Goal: Task Accomplishment & Management: Complete application form

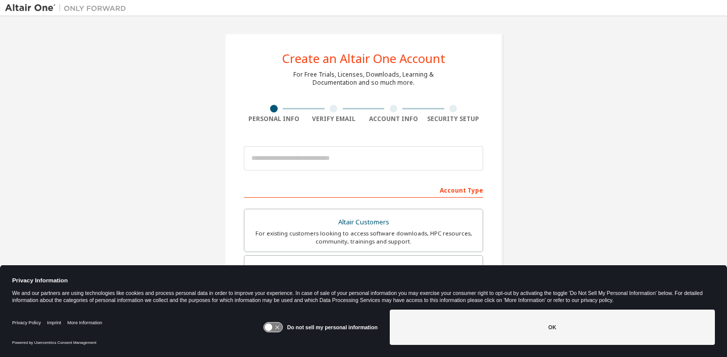
click at [329, 140] on div "Create an Altair One Account For Free Trials, Licenses, Downloads, Learning & D…" at bounding box center [364, 288] width 278 height 510
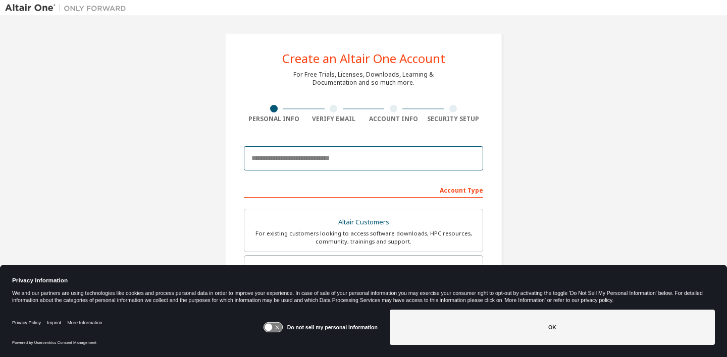
click at [329, 148] on input "email" at bounding box center [363, 158] width 239 height 24
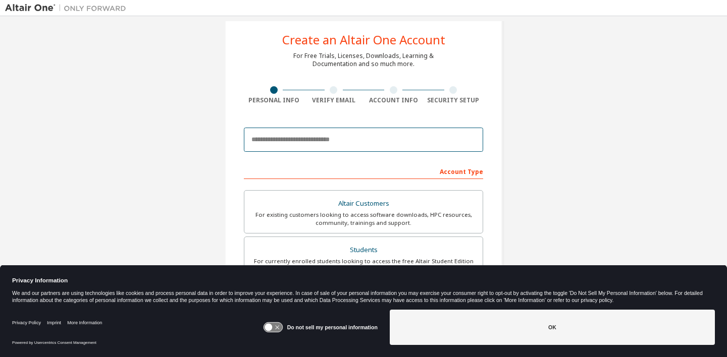
scroll to position [20, 0]
type input "**********"
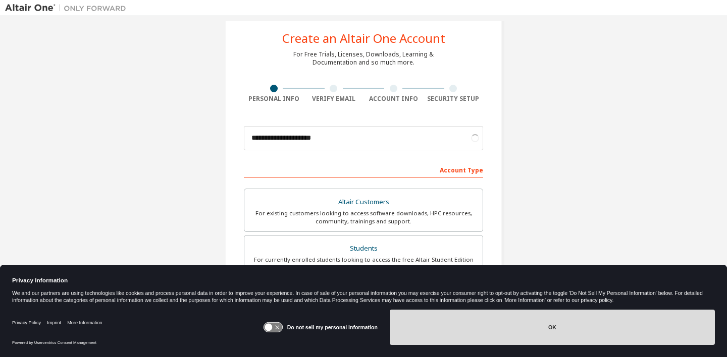
click at [478, 325] on button "OK" at bounding box center [552, 327] width 325 height 35
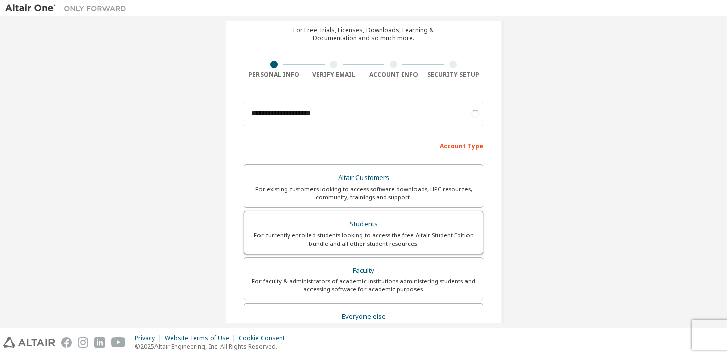
click at [414, 236] on div "For currently enrolled students looking to access the free Altair Student Editi…" at bounding box center [363, 240] width 226 height 16
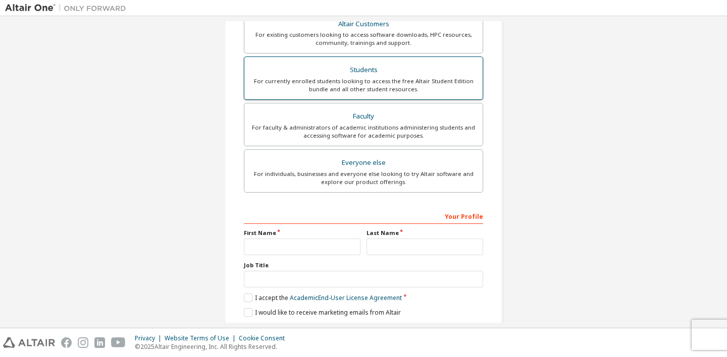
scroll to position [237, 0]
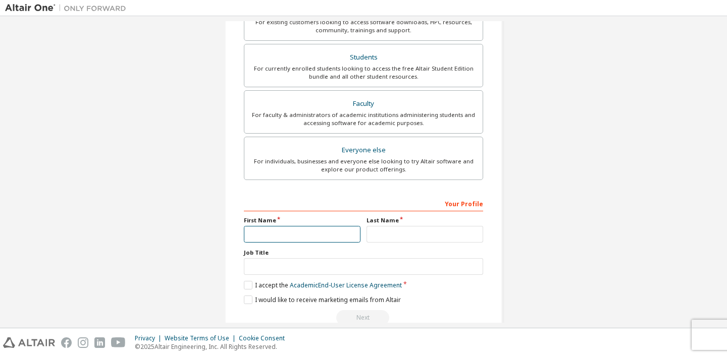
click at [324, 235] on input "text" at bounding box center [302, 234] width 117 height 17
type input "******"
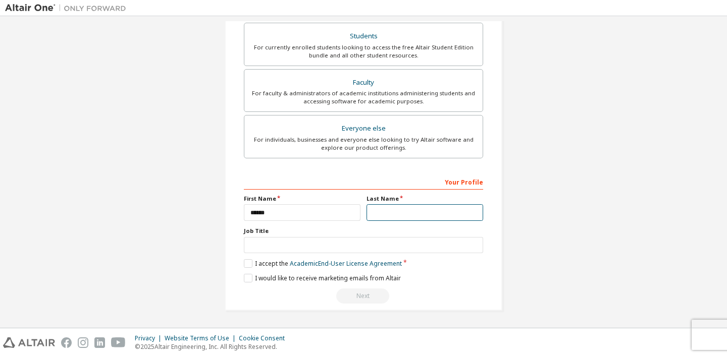
click at [401, 221] on input "text" at bounding box center [424, 212] width 117 height 17
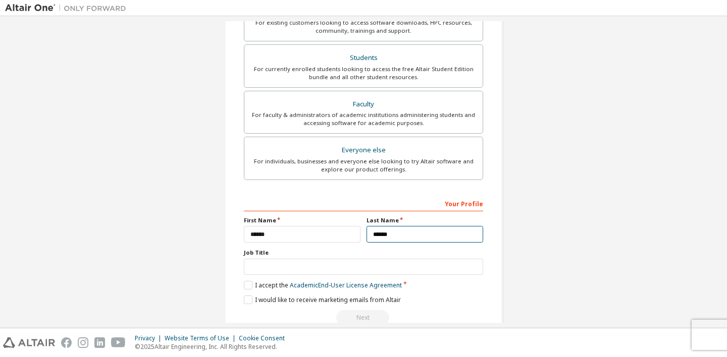
type input "******"
click at [348, 263] on input "text" at bounding box center [363, 267] width 239 height 17
type input "*******"
click at [183, 277] on div "**********" at bounding box center [363, 77] width 717 height 535
click at [248, 283] on label "I accept the Academic End-User License Agreement" at bounding box center [323, 285] width 158 height 9
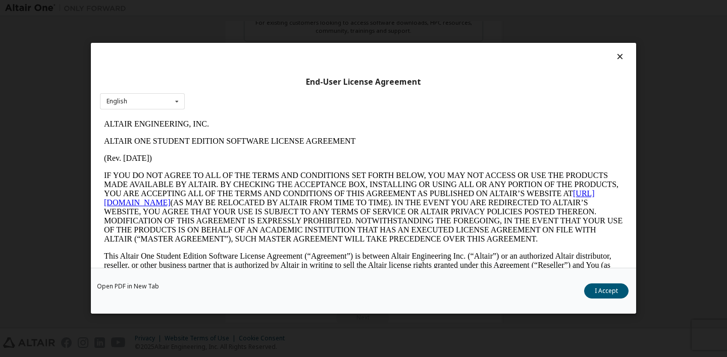
scroll to position [0, 0]
click at [609, 58] on div at bounding box center [363, 59] width 527 height 14
click at [615, 57] on icon at bounding box center [620, 56] width 11 height 9
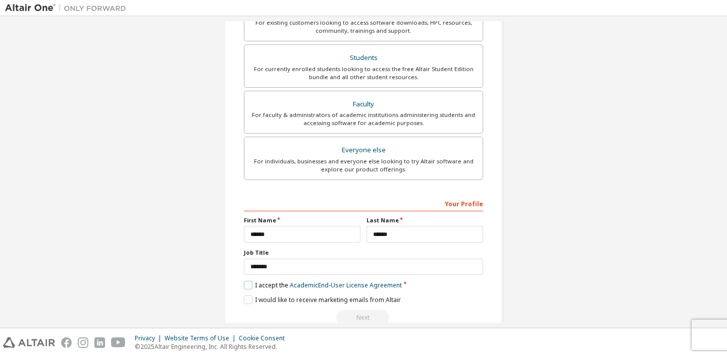
click at [245, 282] on label "I accept the Academic End-User License Agreement" at bounding box center [323, 285] width 158 height 9
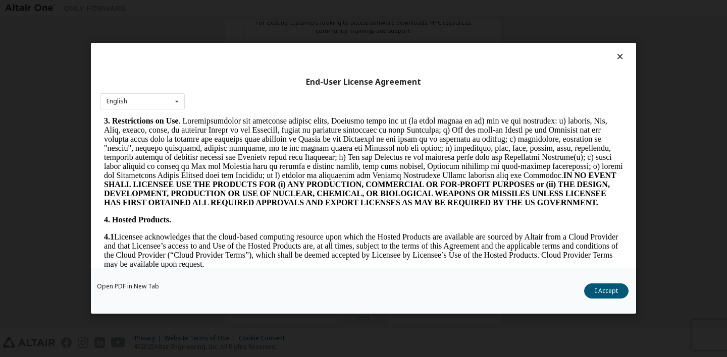
scroll to position [789, 0]
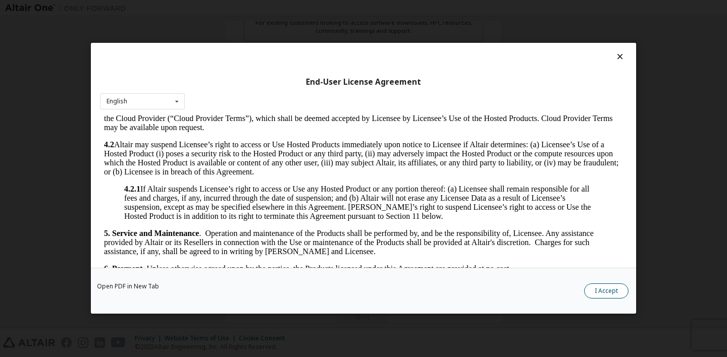
click at [595, 288] on button "I Accept" at bounding box center [606, 291] width 44 height 15
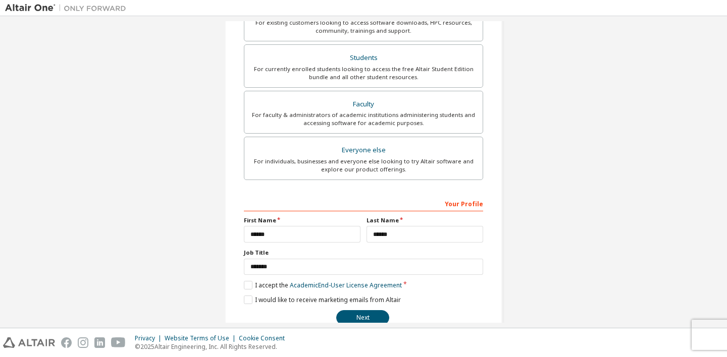
scroll to position [233, 0]
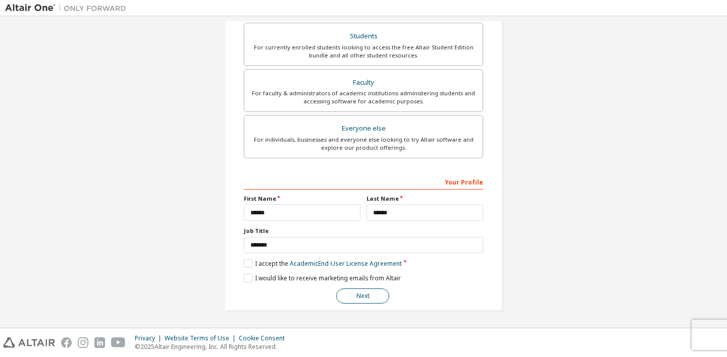
click at [352, 296] on button "Next" at bounding box center [362, 296] width 53 height 15
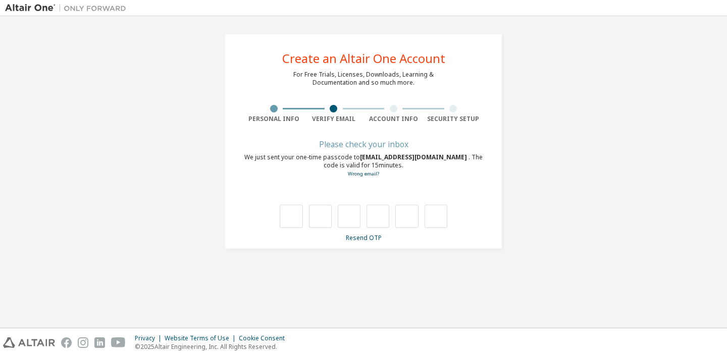
scroll to position [0, 0]
type input "*"
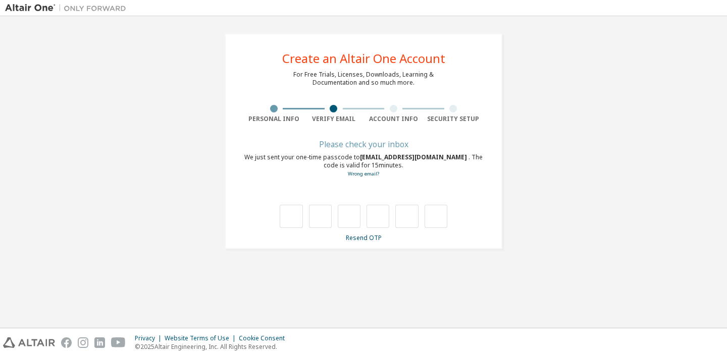
type input "*"
